Goal: Information Seeking & Learning: Check status

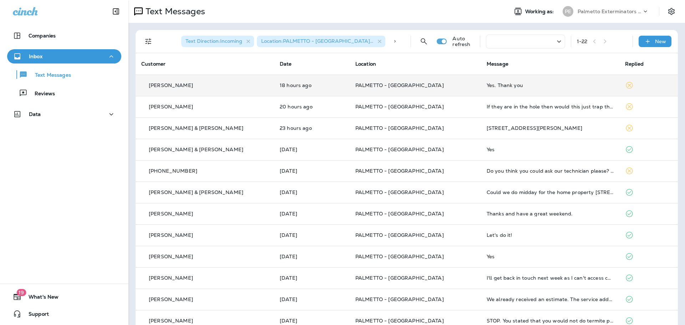
click at [274, 88] on td "18 hours ago" at bounding box center [312, 85] width 76 height 21
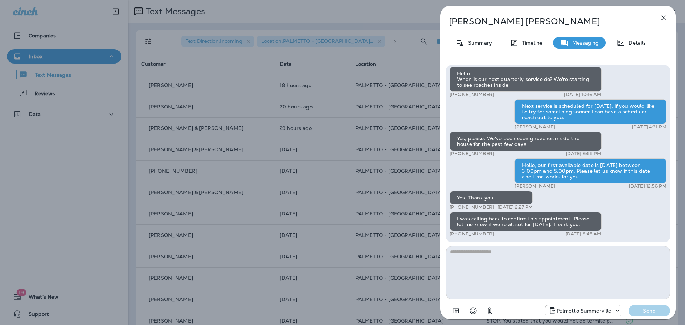
click at [264, 102] on div "Janina Tewell Summary Timeline Messaging Details Palmetto Ext.: Protect your ho…" at bounding box center [342, 162] width 685 height 325
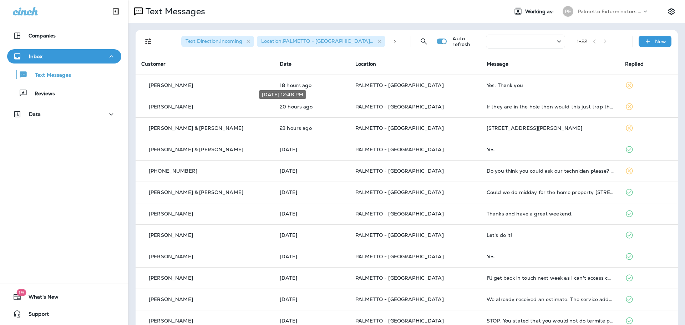
click at [280, 106] on p "20 hours ago" at bounding box center [312, 107] width 64 height 6
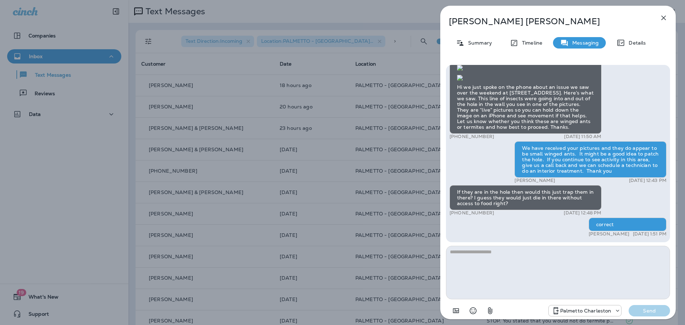
click at [246, 136] on div "William Deupree Summary Timeline Messaging Details Palmetto Ext.: Reply now to …" at bounding box center [342, 162] width 685 height 325
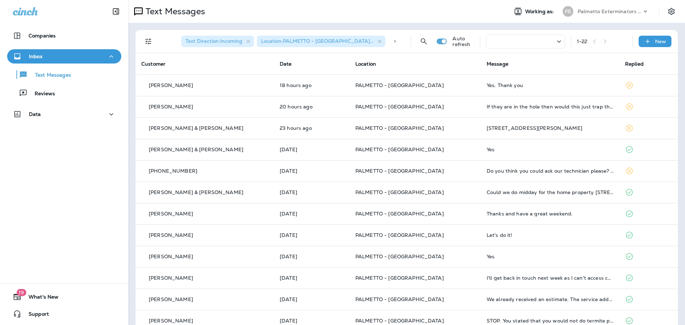
click at [274, 131] on td "23 hours ago" at bounding box center [312, 127] width 76 height 21
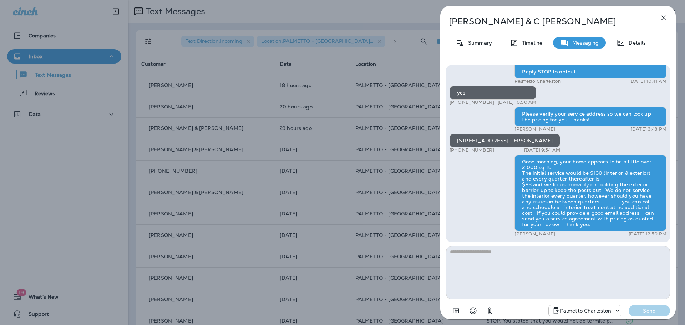
click at [256, 131] on div "Julia Reese & C Reese III Summary Timeline Messaging Details Palmetto Ext.: Rep…" at bounding box center [342, 162] width 685 height 325
